Goal: Task Accomplishment & Management: Use online tool/utility

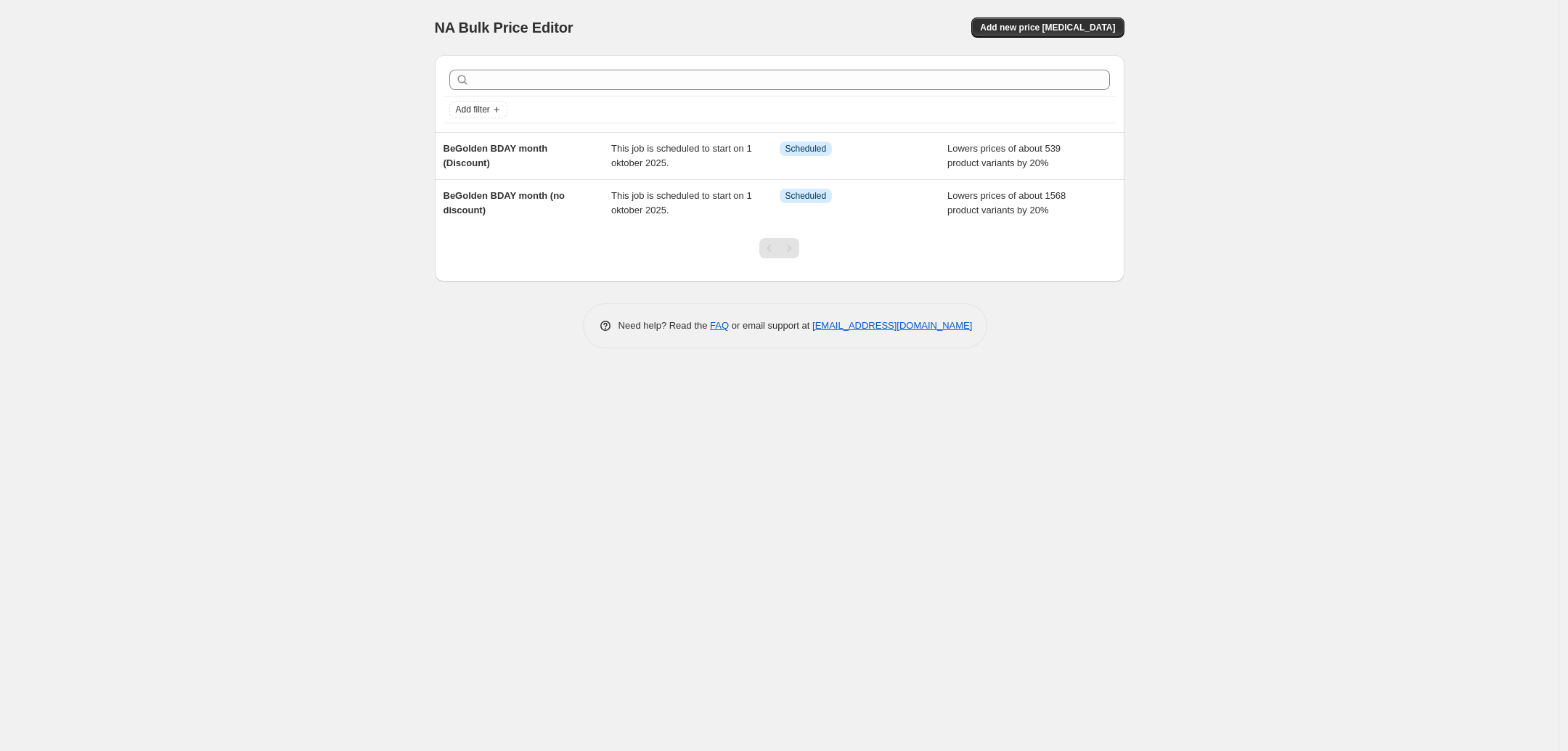
click at [295, 81] on div "NA Bulk Price Editor. This page is ready NA Bulk Price Editor Add new price [ME…" at bounding box center [779, 376] width 1558 height 751
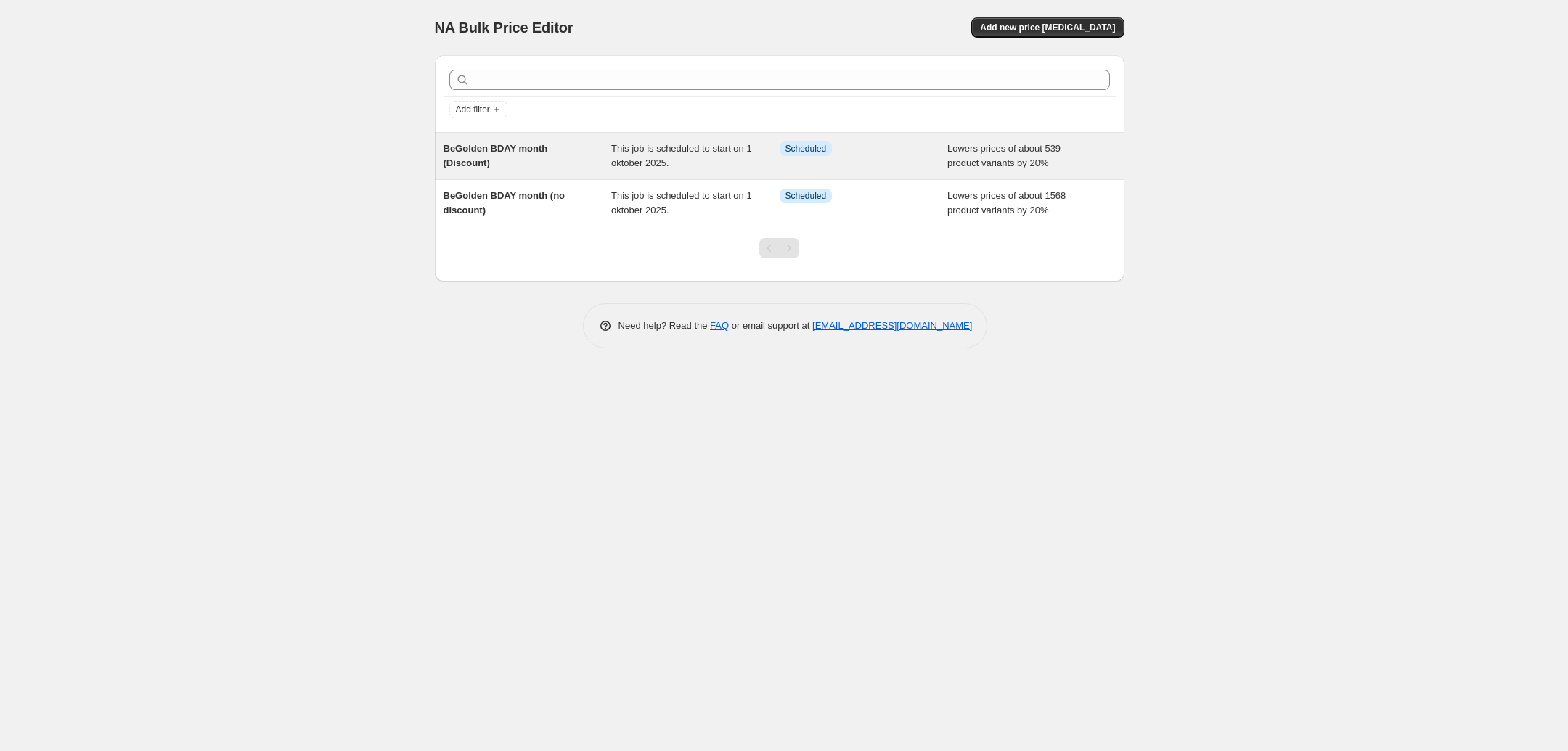
click at [550, 147] on div "BeGolden BDAY month (Discount)" at bounding box center [527, 157] width 168 height 29
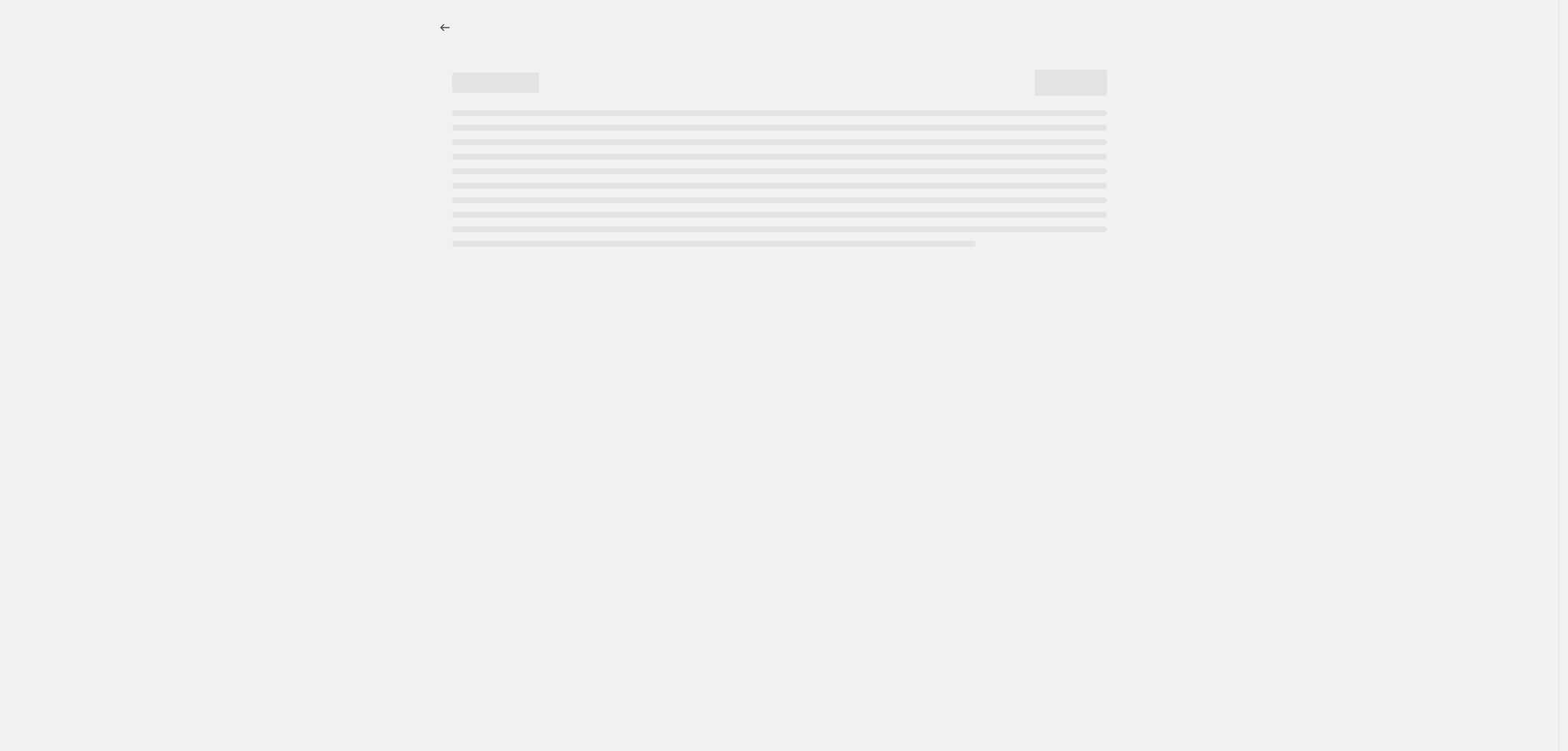
select select "percentage"
select select "no_change"
select select "not_equal"
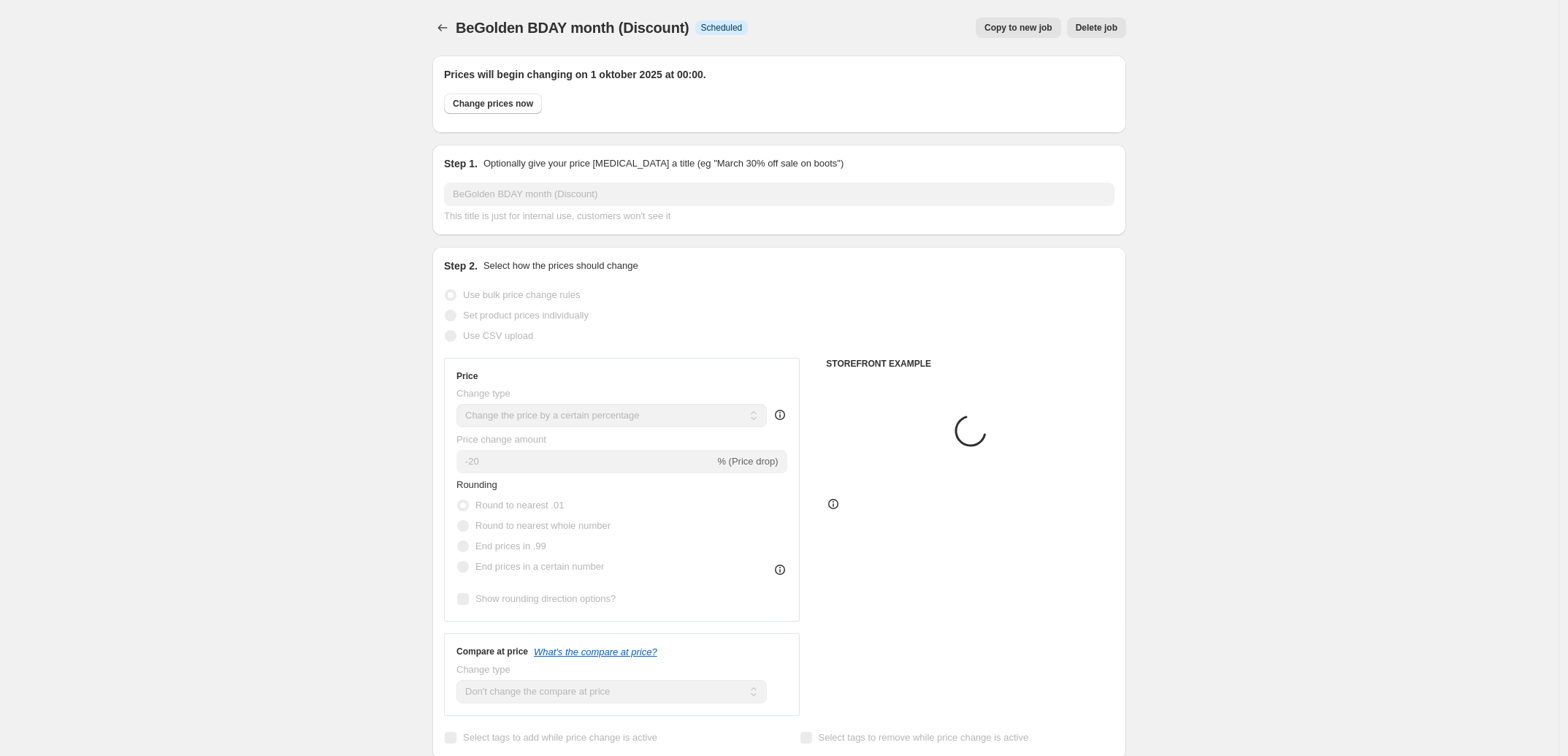
select select "collection"
select select "tag"
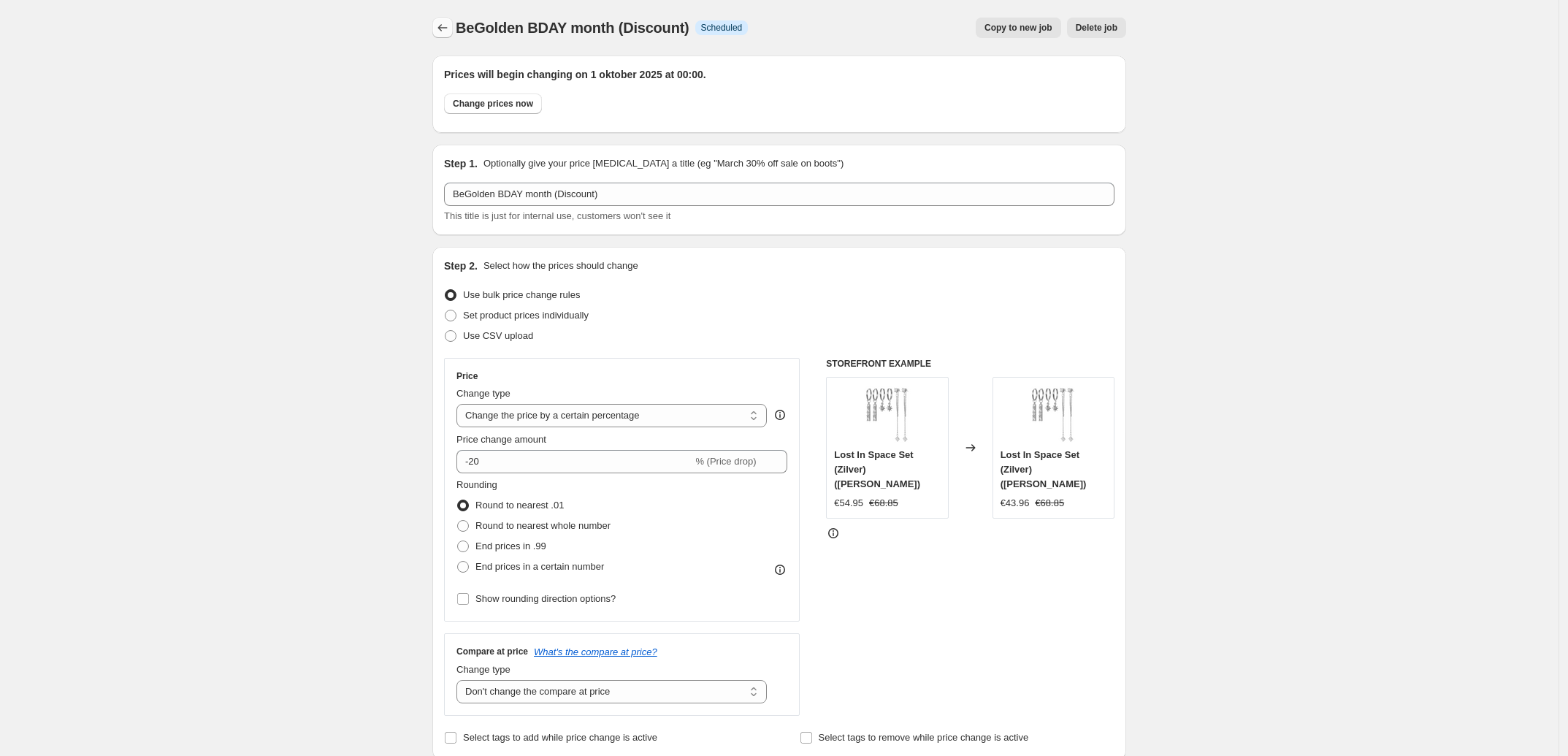
click at [443, 27] on icon "Price change jobs" at bounding box center [443, 28] width 15 height 15
